Goal: Information Seeking & Learning: Learn about a topic

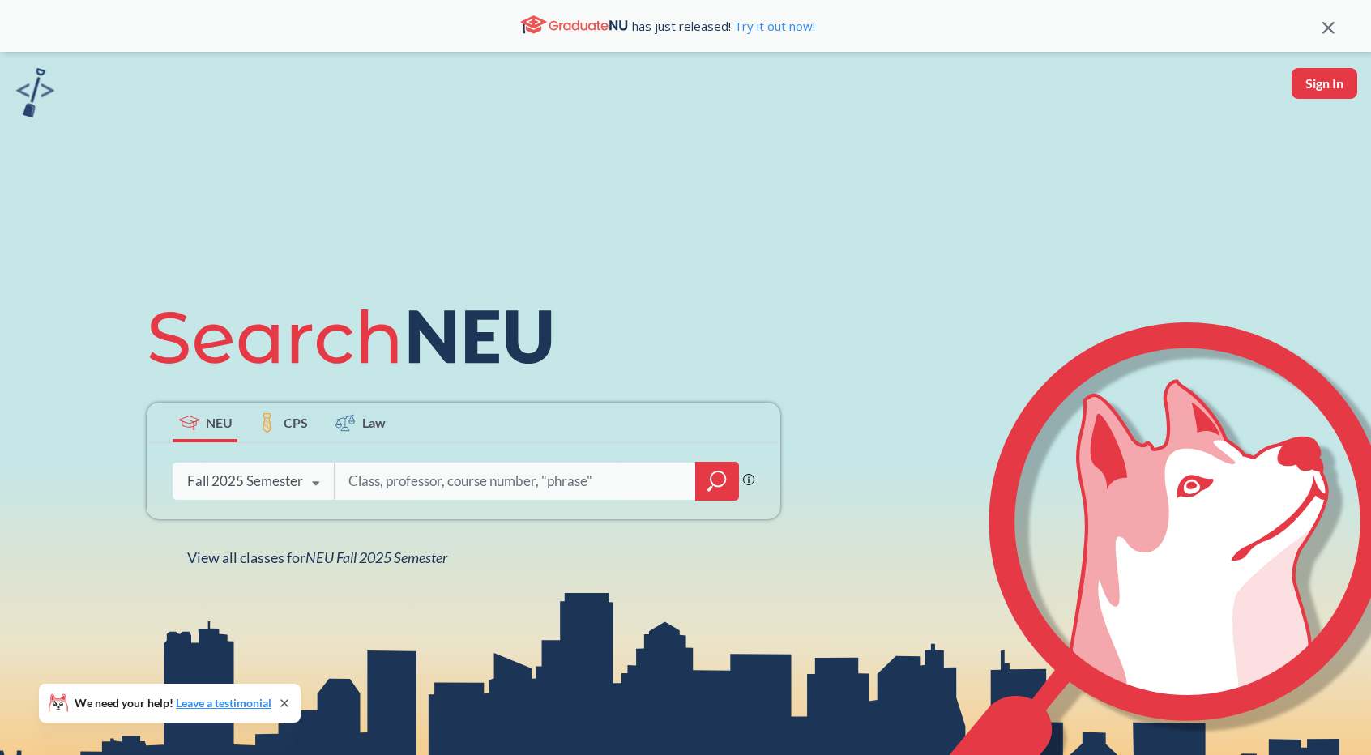
click at [384, 486] on input "search" at bounding box center [515, 481] width 337 height 34
type input "DS4400"
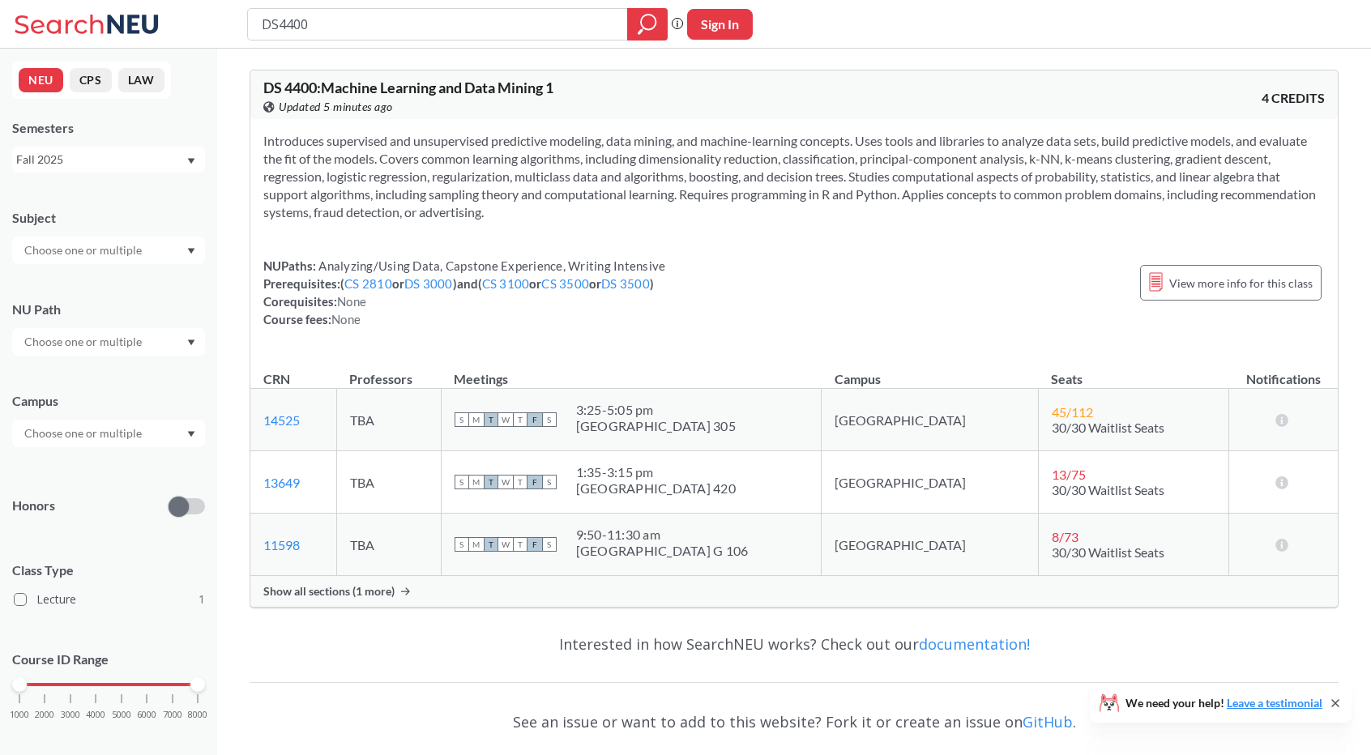
click at [399, 591] on div "Show all sections (1 more)" at bounding box center [793, 591] width 1087 height 31
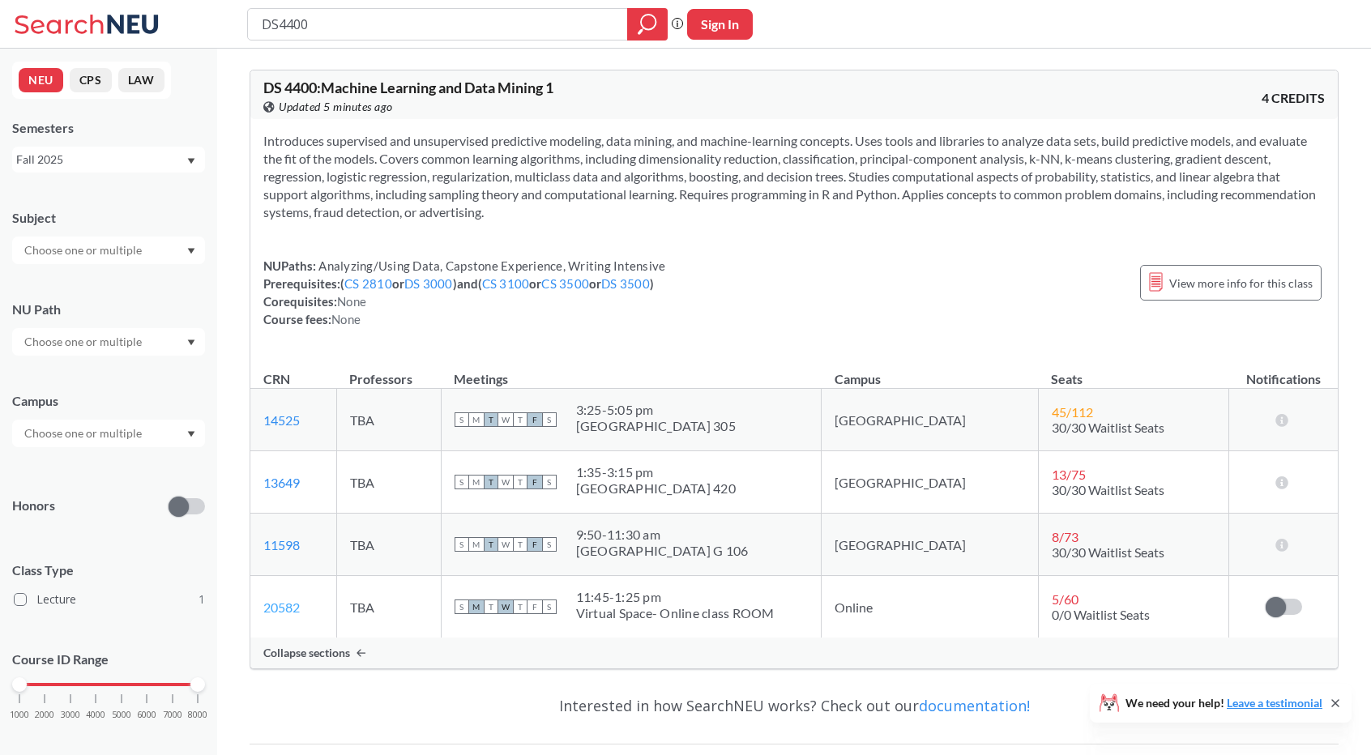
click at [284, 605] on link "20582" at bounding box center [281, 607] width 36 height 15
click at [794, 158] on section "Introduces supervised and unsupervised predictive modeling, data mining, and ma…" at bounding box center [793, 176] width 1061 height 89
click at [831, 180] on section "Introduces supervised and unsupervised predictive modeling, data mining, and ma…" at bounding box center [793, 176] width 1061 height 89
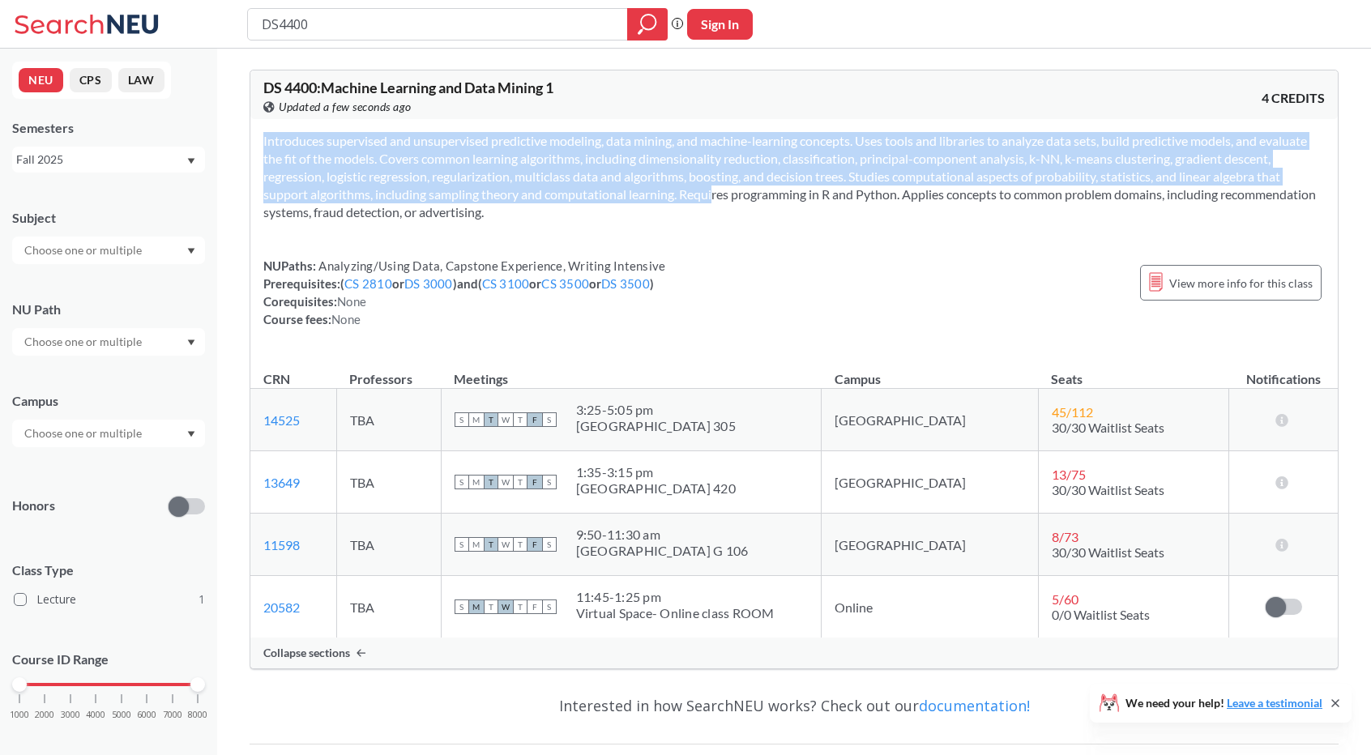
drag, startPoint x: 684, startPoint y: 194, endPoint x: 760, endPoint y: 227, distance: 82.8
click at [760, 227] on div "Introduces supervised and unsupervised predictive modeling, data mining, and ma…" at bounding box center [793, 236] width 1087 height 235
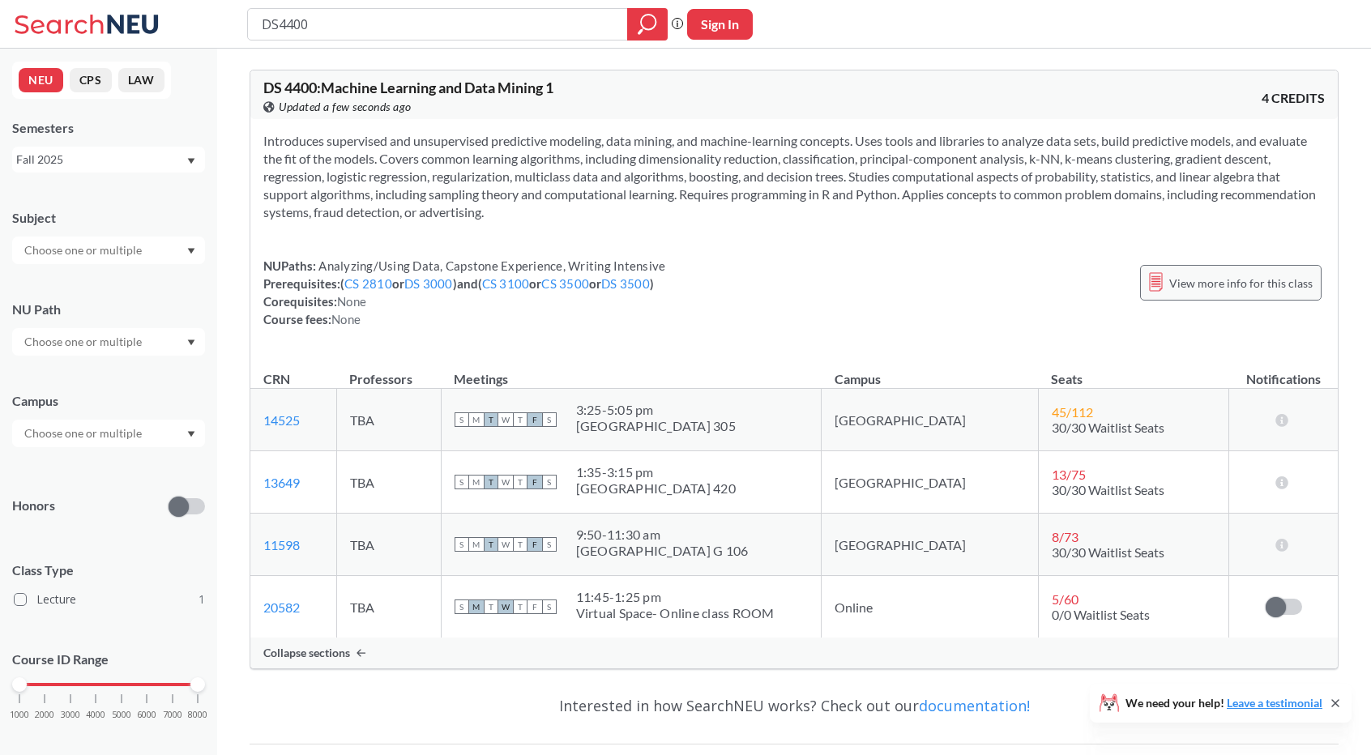
click at [1233, 285] on span "View more info for this class" at bounding box center [1240, 283] width 143 height 20
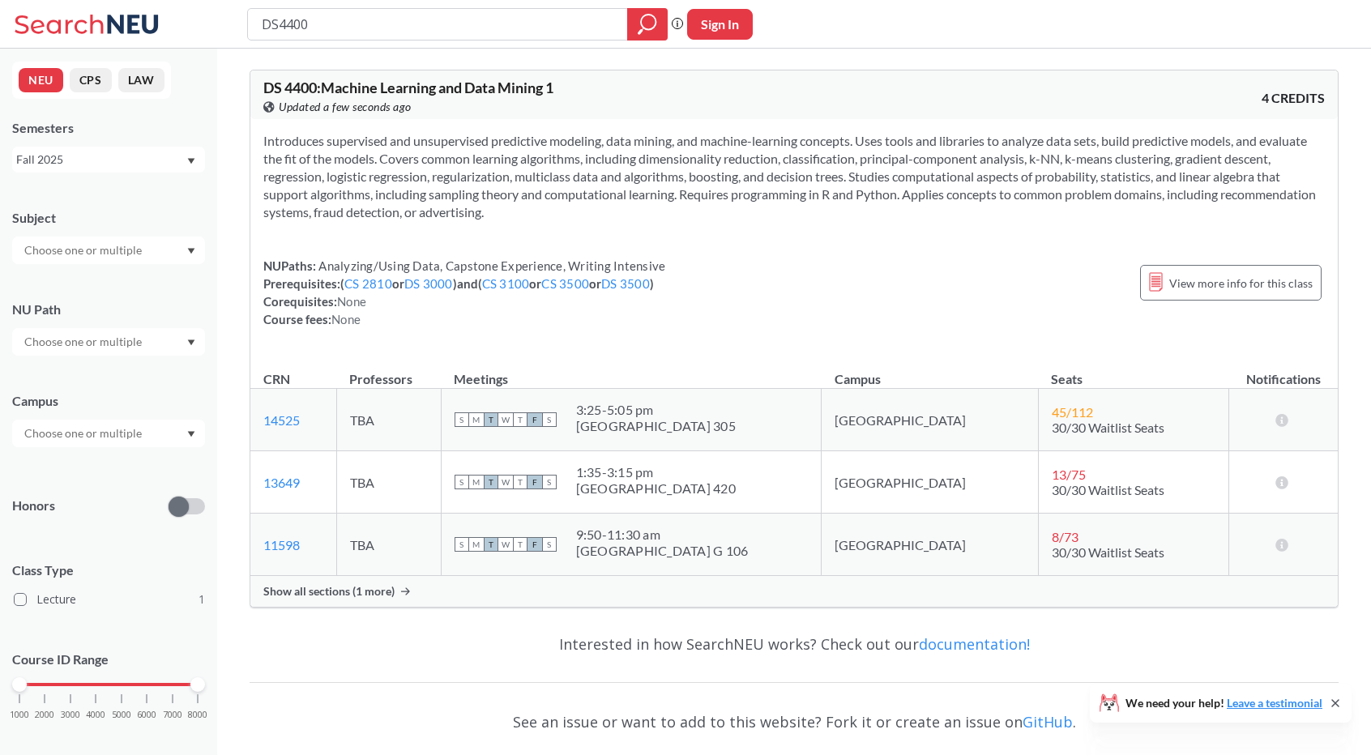
click at [330, 580] on div "Show all sections (1 more)" at bounding box center [793, 591] width 1087 height 31
